Goal: Find specific page/section: Find specific page/section

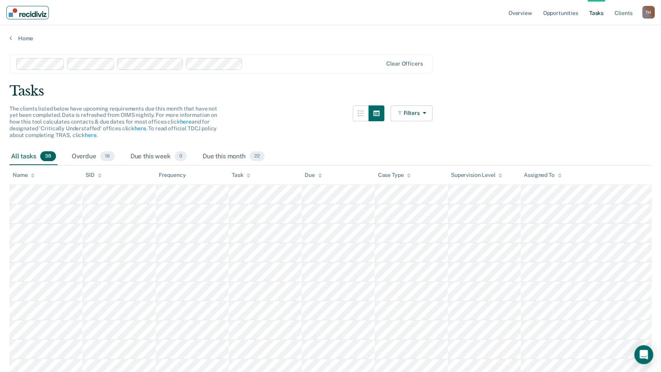
click at [26, 16] on img "Main navigation" at bounding box center [28, 12] width 38 height 9
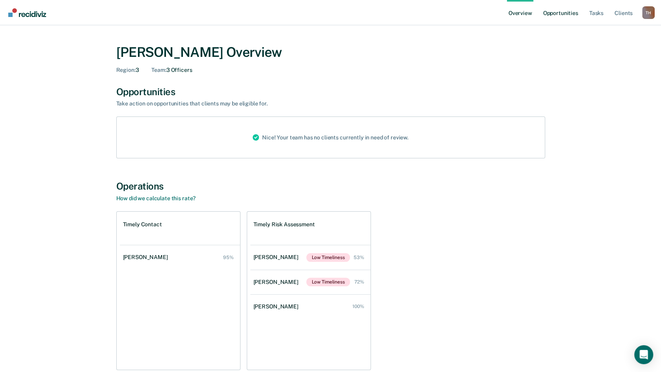
click at [554, 12] on link "Opportunities" at bounding box center [560, 12] width 38 height 25
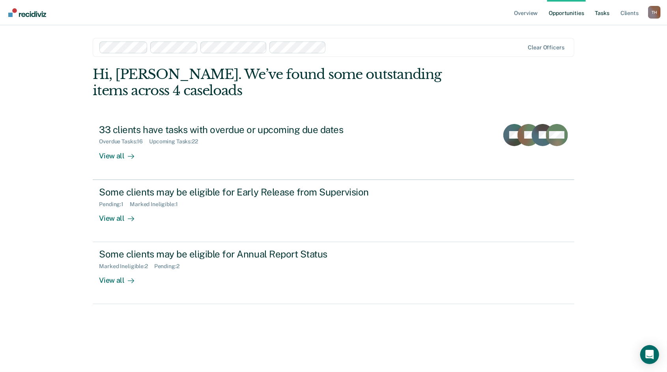
click at [599, 16] on link "Tasks" at bounding box center [602, 12] width 17 height 25
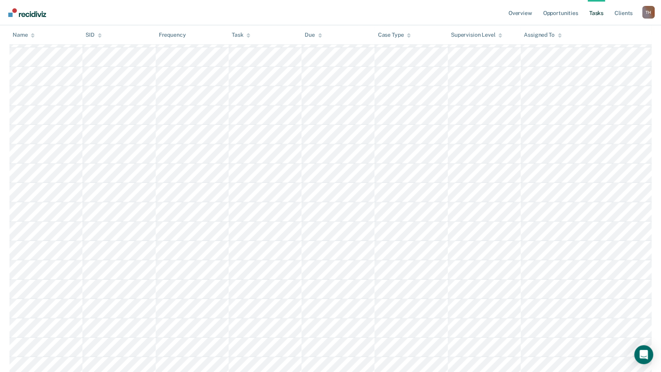
scroll to position [316, 0]
